Goal: Entertainment & Leisure: Consume media (video, audio)

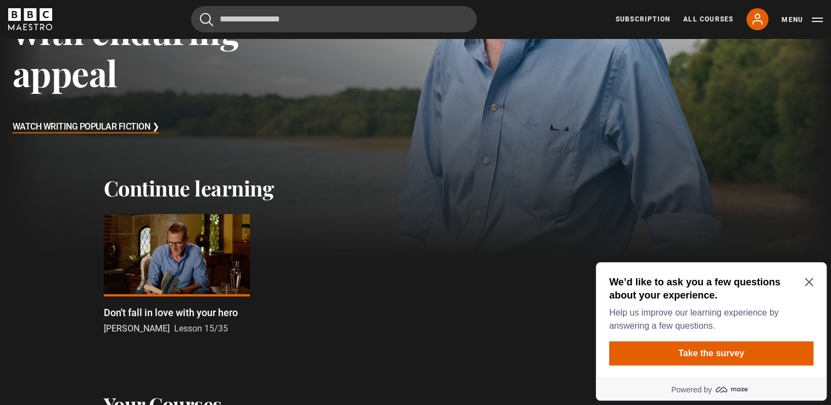
click at [190, 317] on p "Don't fall in love with your hero" at bounding box center [171, 312] width 134 height 15
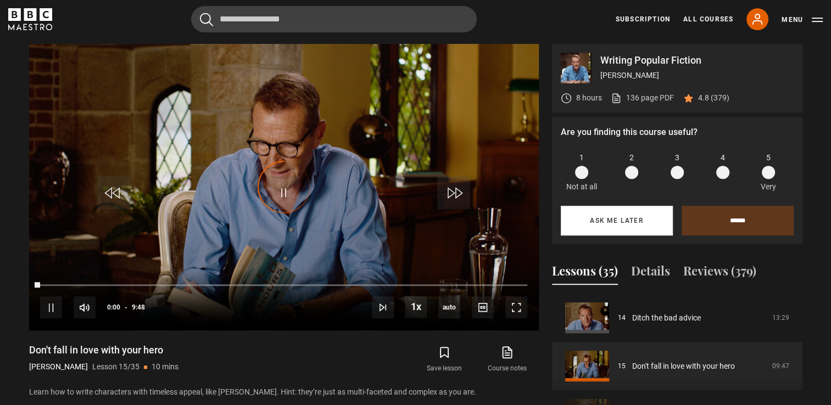
click at [638, 222] on button "Ask me later" at bounding box center [617, 221] width 112 height 30
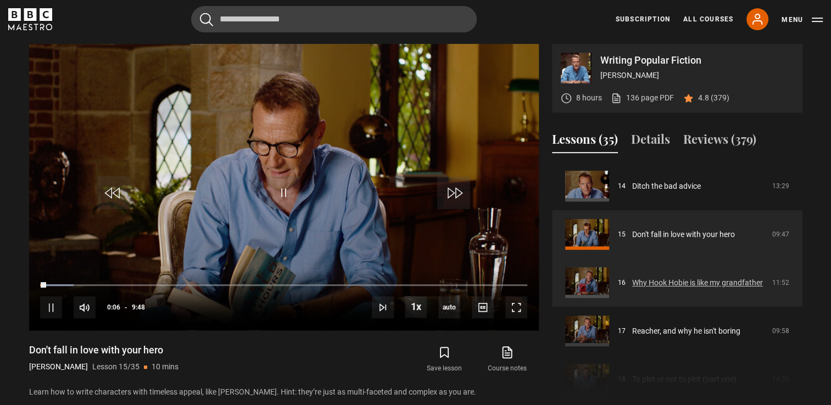
click at [680, 277] on link "Why Hook Hobie is like my grandfather" at bounding box center [697, 283] width 131 height 12
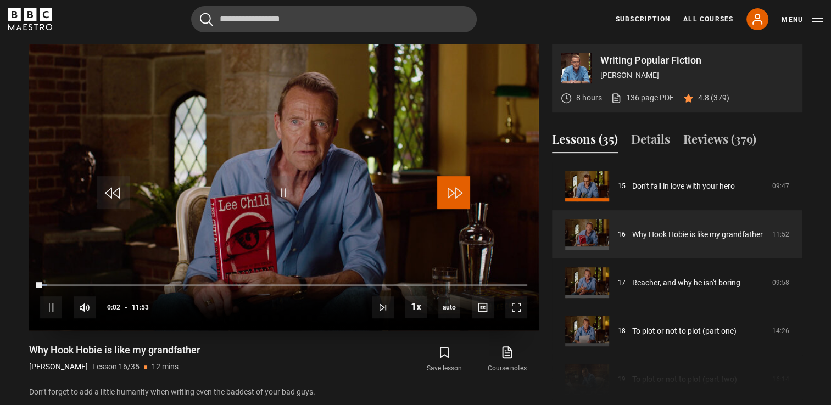
click at [445, 192] on span "Video Player" at bounding box center [453, 192] width 33 height 33
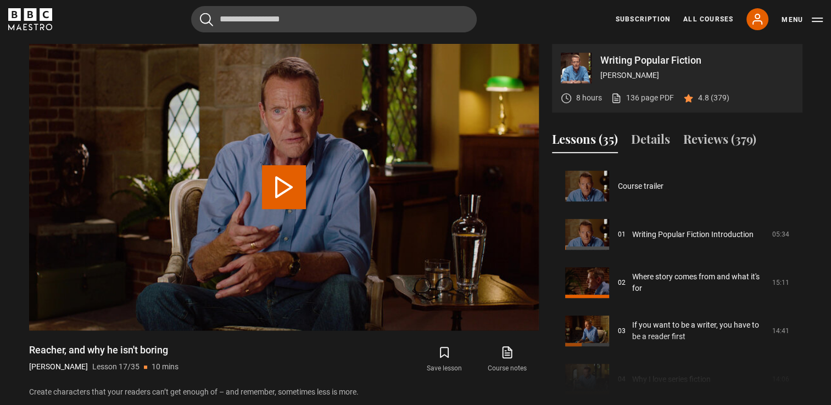
scroll to position [773, 0]
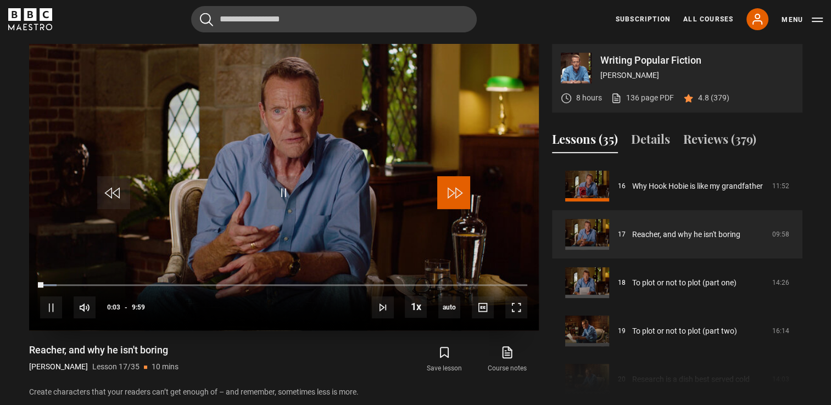
click at [460, 189] on span "Video Player" at bounding box center [453, 192] width 33 height 33
click at [515, 303] on span "Video Player" at bounding box center [516, 308] width 22 height 22
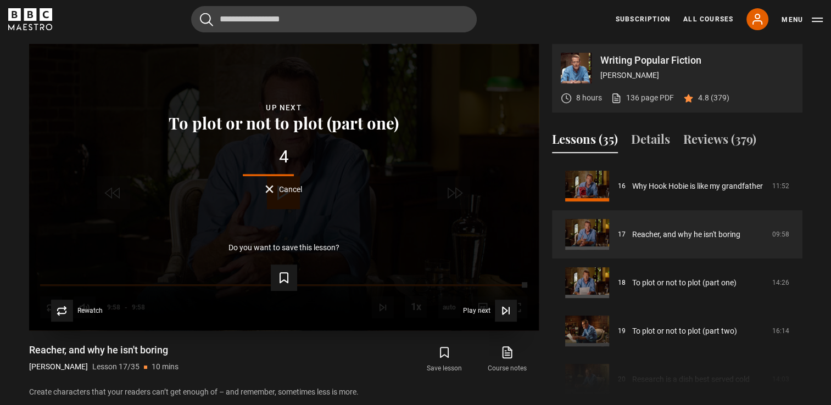
click at [289, 193] on span "Cancel" at bounding box center [290, 190] width 23 height 8
